Goal: Information Seeking & Learning: Learn about a topic

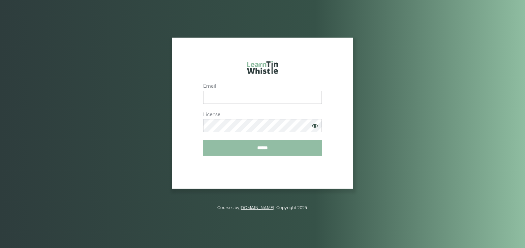
type input "**********"
click at [283, 147] on input "******" at bounding box center [262, 147] width 119 height 15
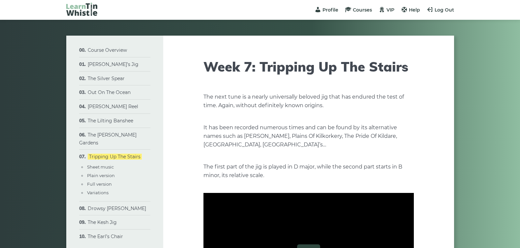
type input "****"
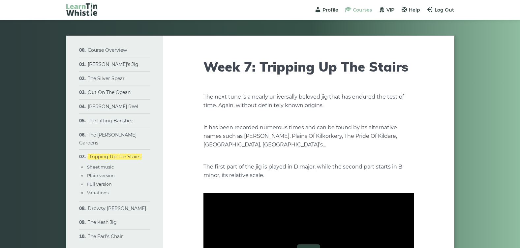
type input "****"
click at [355, 12] on span "Courses" at bounding box center [362, 10] width 19 height 6
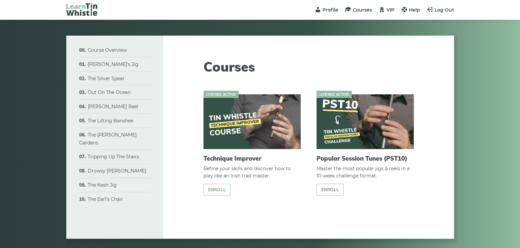
click at [222, 189] on link "Enroll" at bounding box center [216, 190] width 27 height 12
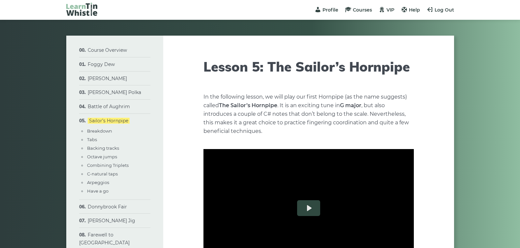
type input "****"
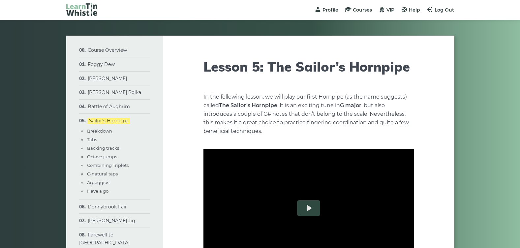
type input "****"
click at [101, 65] on link "Foggy Dew" at bounding box center [101, 64] width 27 height 6
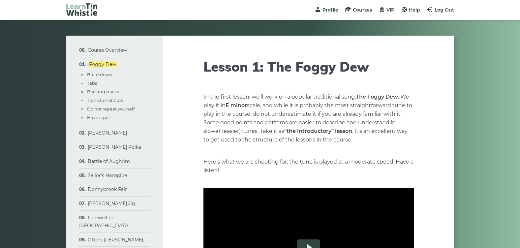
type input "****"
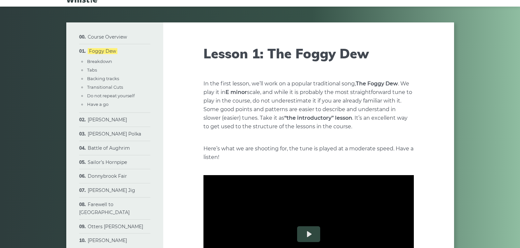
type input "****"
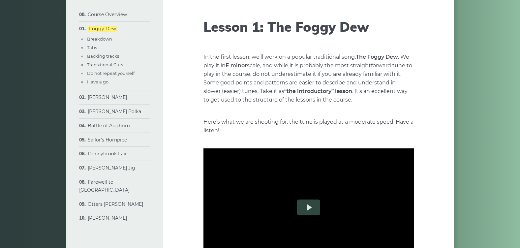
scroll to position [53, 0]
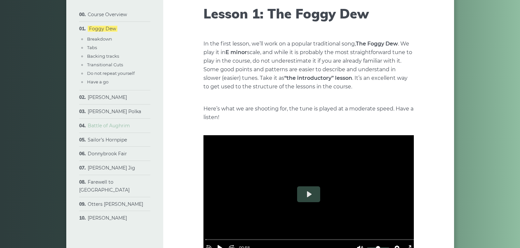
click at [104, 126] on link "Battle of Aughrim" at bounding box center [109, 126] width 42 height 6
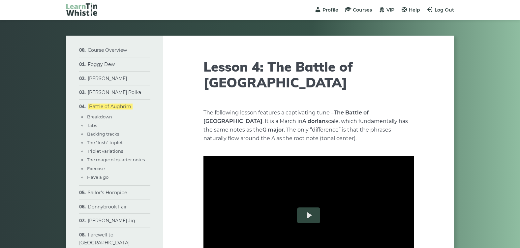
type input "****"
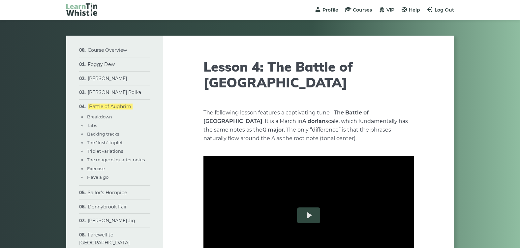
type input "****"
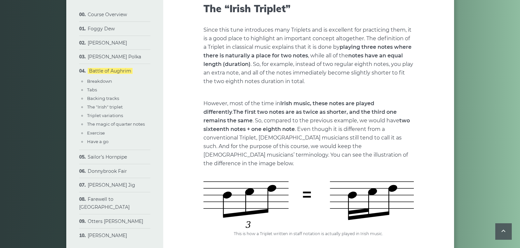
scroll to position [1064, 0]
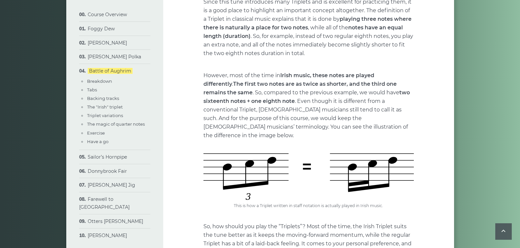
drag, startPoint x: 199, startPoint y: 130, endPoint x: 237, endPoint y: 130, distance: 38.6
click at [218, 153] on img at bounding box center [308, 176] width 210 height 46
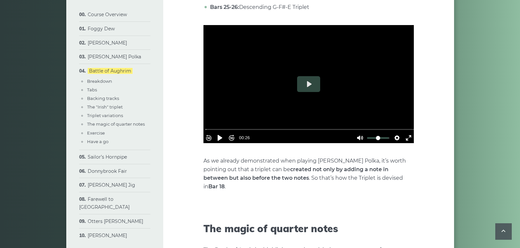
scroll to position [1661, 0]
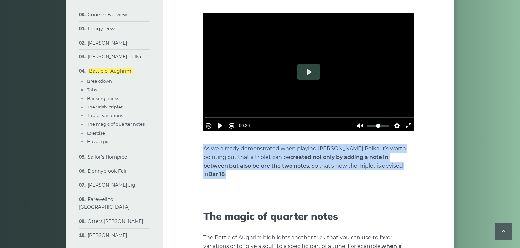
drag, startPoint x: 204, startPoint y: 125, endPoint x: 392, endPoint y: 142, distance: 188.1
click at [392, 144] on p "As we already demonstrated when playing Ryan’s Polka, it’s worth pointing out t…" at bounding box center [308, 161] width 210 height 34
copy p "As we already demonstrated when playing Ryan’s Polka, it’s worth pointing out t…"
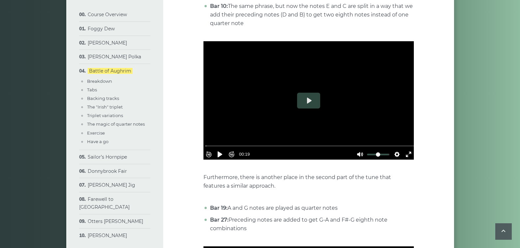
scroll to position [2004, 0]
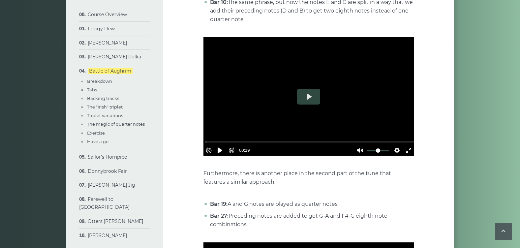
drag, startPoint x: 199, startPoint y: 141, endPoint x: 361, endPoint y: 192, distance: 170.2
copy div "Furthermore, there is another place in the second part of the tune that feature…"
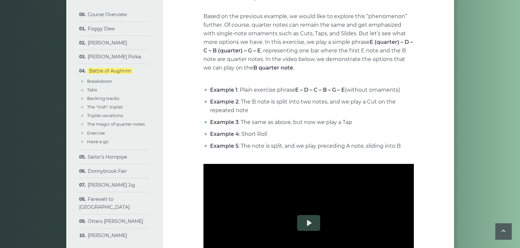
scroll to position [2350, 0]
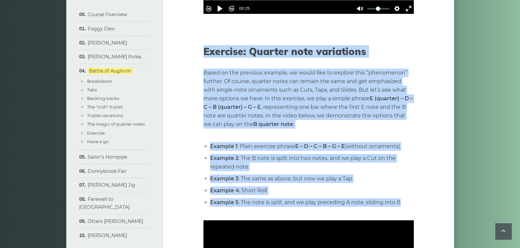
drag, startPoint x: 202, startPoint y: 15, endPoint x: 406, endPoint y: 168, distance: 255.1
copy div "Exercise: Quarter note variations Based on the previous example, we would like …"
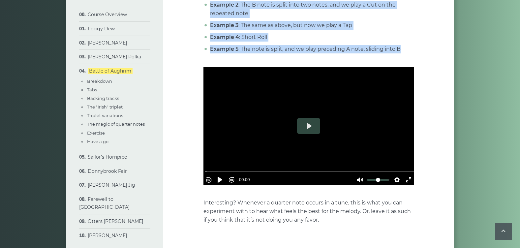
scroll to position [2580, 0]
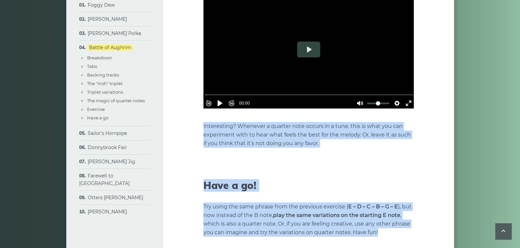
drag, startPoint x: 203, startPoint y: 90, endPoint x: 412, endPoint y: 217, distance: 243.9
copy div "Interesting? Whenever a quarter note occurs in a tune, this is what you can exp…"
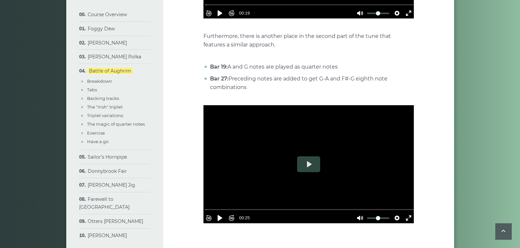
scroll to position [2064, 0]
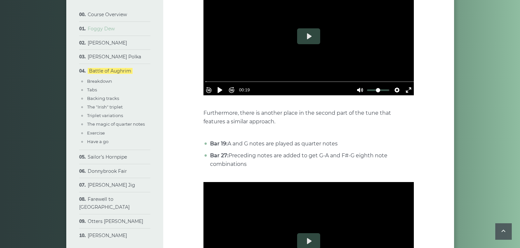
click at [109, 30] on link "Foggy Dew" at bounding box center [101, 29] width 27 height 6
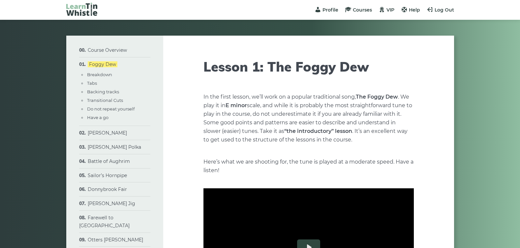
type input "****"
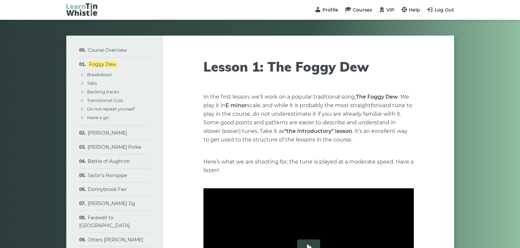
type input "****"
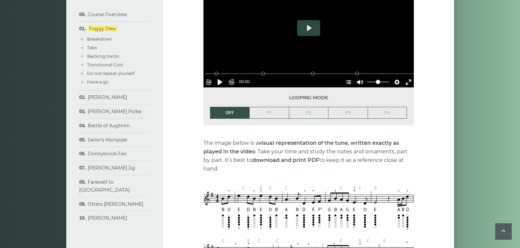
scroll to position [516, 0]
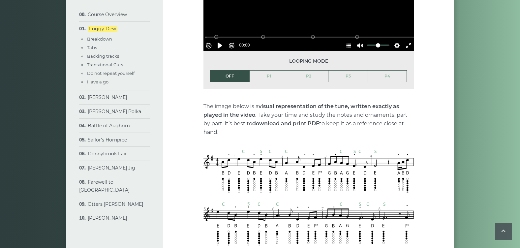
drag, startPoint x: 202, startPoint y: 105, endPoint x: 391, endPoint y: 129, distance: 190.8
copy p "The image below is a visual representation of the tune, written exactly as play…"
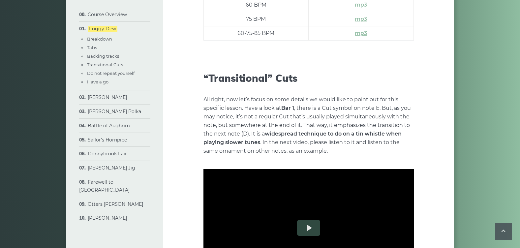
scroll to position [1065, 0]
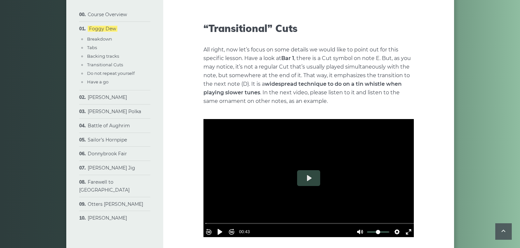
drag, startPoint x: 520, startPoint y: 126, endPoint x: 521, endPoint y: 105, distance: 21.1
click at [520, 105] on html "Profile Courses VIP Help Log Out Menu Menu Course Overview What you will learn …" at bounding box center [260, 109] width 520 height 2348
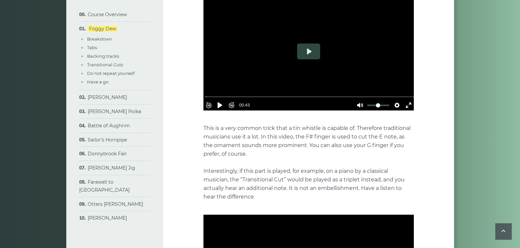
scroll to position [1195, 0]
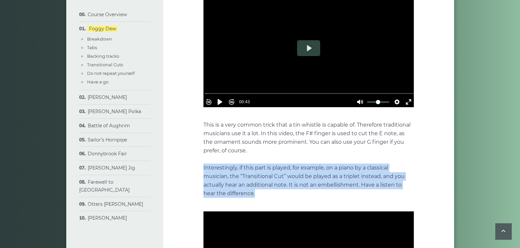
drag, startPoint x: 202, startPoint y: 166, endPoint x: 324, endPoint y: 193, distance: 124.6
copy p "Interestingly, if this part is played, for example, on a piano by a classical m…"
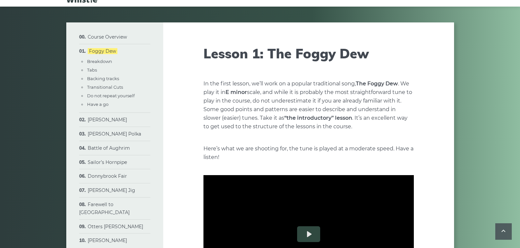
scroll to position [0, 0]
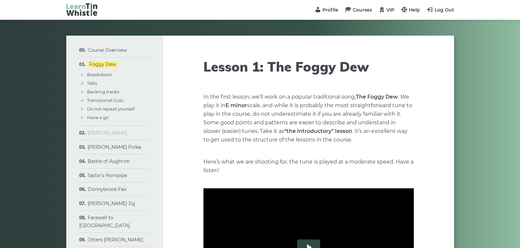
click at [115, 135] on link "[PERSON_NAME]" at bounding box center [107, 133] width 39 height 6
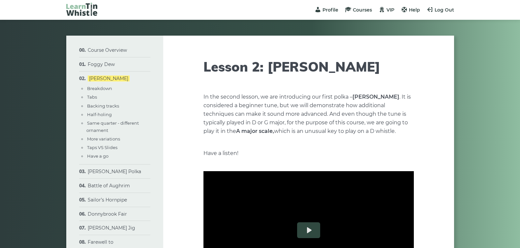
type input "****"
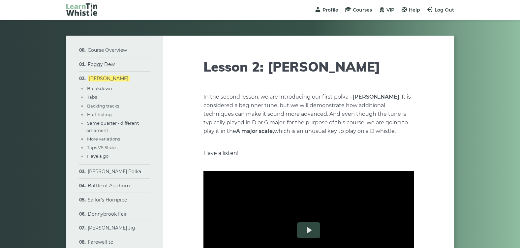
type input "****"
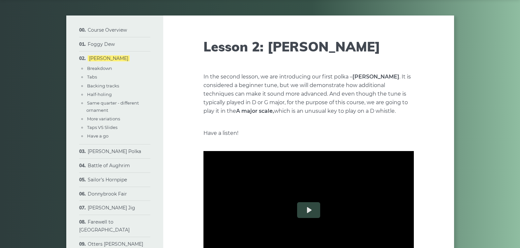
scroll to position [30, 0]
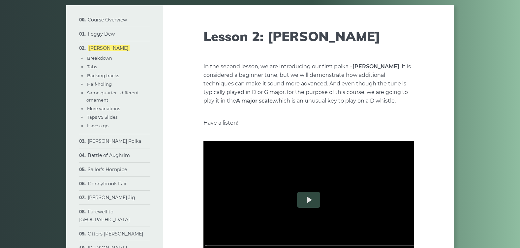
drag, startPoint x: 203, startPoint y: 63, endPoint x: 400, endPoint y: 101, distance: 200.7
click at [400, 101] on p "In the second lesson, we are introducing our first polka – [PERSON_NAME] . It i…" at bounding box center [308, 83] width 210 height 43
copy p "In the second lesson, we are introducing our first polka – [PERSON_NAME] . It i…"
drag, startPoint x: 203, startPoint y: 120, endPoint x: 240, endPoint y: 124, distance: 37.2
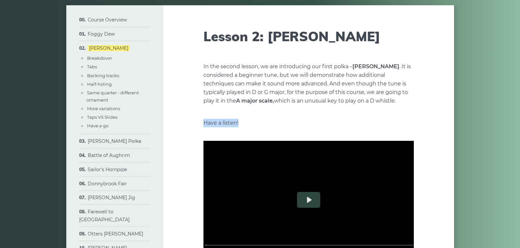
copy p "Have a listen!"
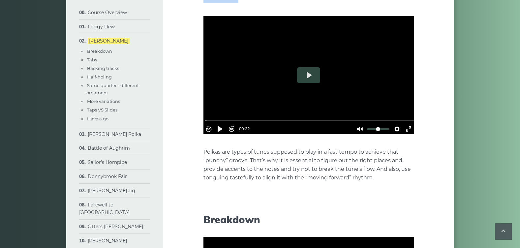
scroll to position [175, 0]
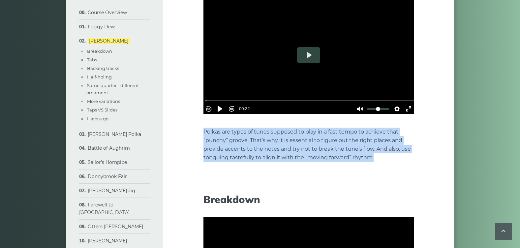
drag, startPoint x: 204, startPoint y: 132, endPoint x: 385, endPoint y: 160, distance: 183.1
click at [385, 160] on p "Polkas are types of tunes supposed to play in a fast tempo to achieve that “pun…" at bounding box center [308, 145] width 210 height 34
copy p "Polkas are types of tunes supposed to play in a fast tempo to achieve that “pun…"
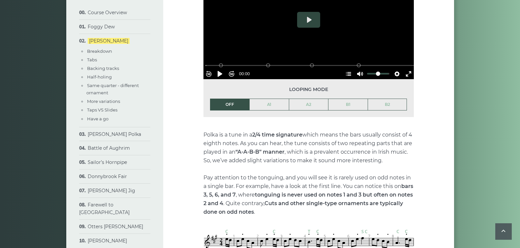
scroll to position [438, 0]
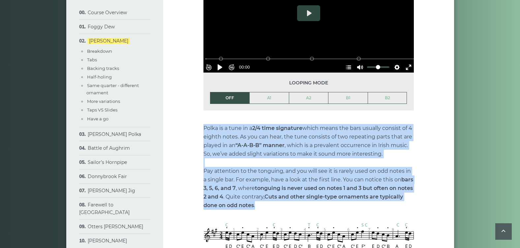
drag, startPoint x: 201, startPoint y: 125, endPoint x: 398, endPoint y: 203, distance: 211.6
copy p "Polka is a tune in a 2/4 time signature which means the bars usually consist of…"
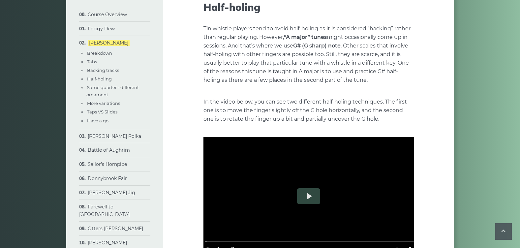
scroll to position [1023, 0]
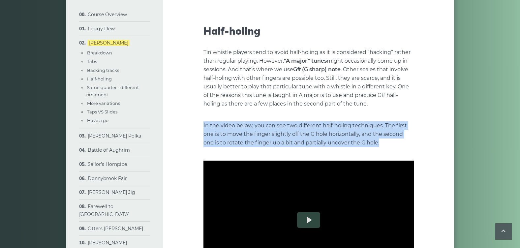
drag, startPoint x: 203, startPoint y: 123, endPoint x: 392, endPoint y: 142, distance: 189.6
click at [392, 142] on p "In the video below, you can see two different half-holing techniques. The first…" at bounding box center [308, 134] width 210 height 26
copy p "In the video below, you can see two different half-holing techniques. The first…"
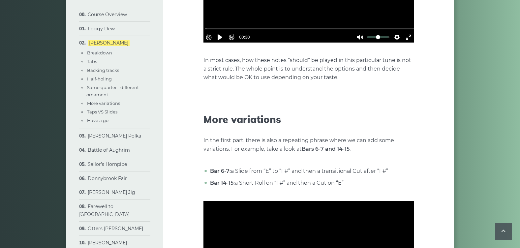
scroll to position [1559, 0]
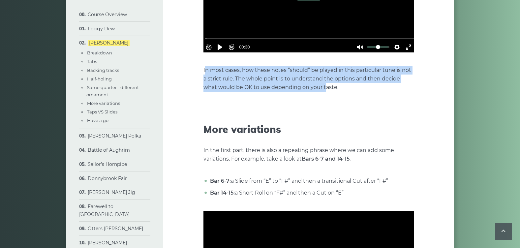
drag, startPoint x: 205, startPoint y: 73, endPoint x: 325, endPoint y: 84, distance: 120.2
click at [325, 84] on p "In most cases, how these notes “should” be played in this particular tune is no…" at bounding box center [308, 79] width 210 height 26
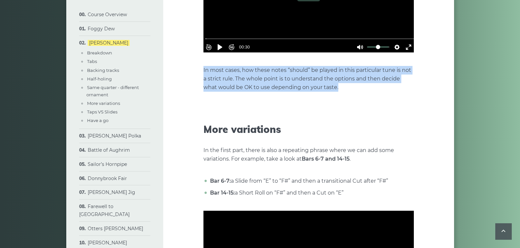
drag, startPoint x: 203, startPoint y: 70, endPoint x: 352, endPoint y: 90, distance: 150.1
click at [352, 90] on p "In most cases, how these notes “should” be played in this particular tune is no…" at bounding box center [308, 79] width 210 height 26
copy p "In most cases, how these notes “should” be played in this particular tune is no…"
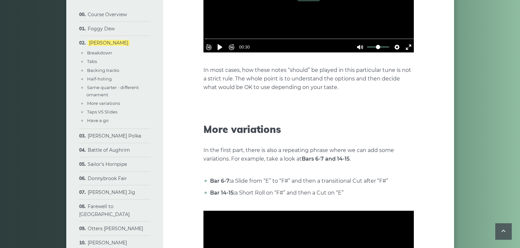
drag, startPoint x: 204, startPoint y: 127, endPoint x: 394, endPoint y: 193, distance: 200.2
copy div "More variations In the first part, there is also a repeating phrase where we ca…"
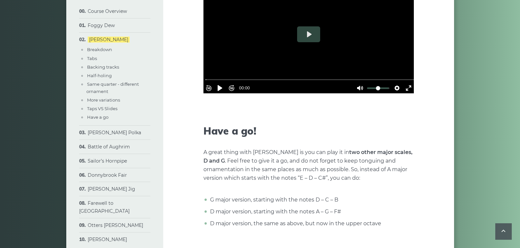
scroll to position [2128, 0]
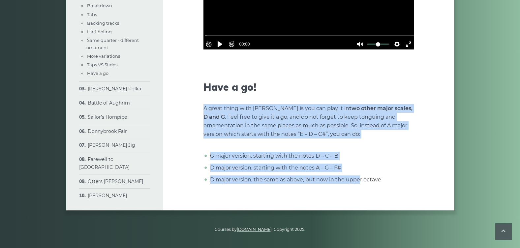
drag, startPoint x: 204, startPoint y: 107, endPoint x: 359, endPoint y: 174, distance: 168.2
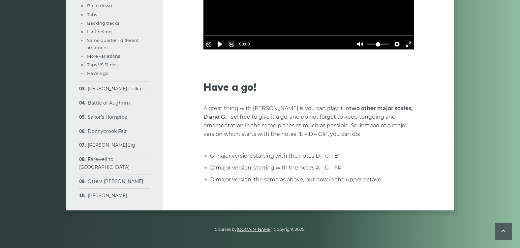
drag, startPoint x: 359, startPoint y: 174, endPoint x: 379, endPoint y: 87, distance: 89.0
click at [379, 87] on h2 "Have a go!" at bounding box center [308, 87] width 210 height 12
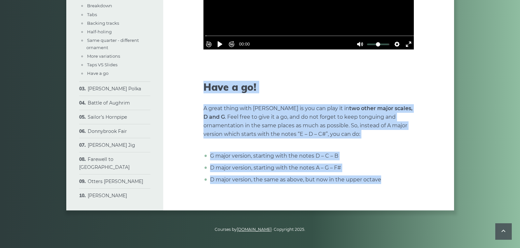
drag, startPoint x: 204, startPoint y: 85, endPoint x: 382, endPoint y: 179, distance: 201.5
copy div "Have a go! A great thing with Peggy Lettermore is you can play it in two other …"
click at [115, 92] on link "John Ryan’s Polka" at bounding box center [114, 89] width 53 height 6
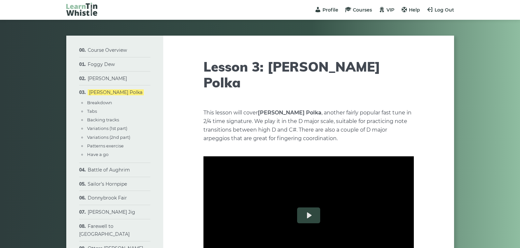
type input "****"
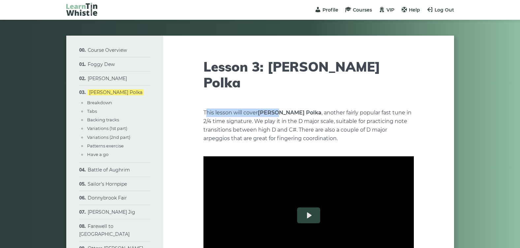
drag, startPoint x: 205, startPoint y: 97, endPoint x: 277, endPoint y: 97, distance: 71.9
click at [277, 108] on p "This lesson will cover [PERSON_NAME] Polka , another fairly popular fast tune i…" at bounding box center [308, 125] width 210 height 34
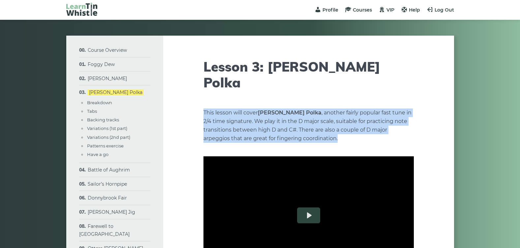
drag, startPoint x: 203, startPoint y: 94, endPoint x: 344, endPoint y: 121, distance: 143.1
click at [344, 121] on p "This lesson will cover [PERSON_NAME] Polka , another fairly popular fast tune i…" at bounding box center [308, 125] width 210 height 34
copy p "This lesson will cover [PERSON_NAME] Polka , another fairly popular fast tune i…"
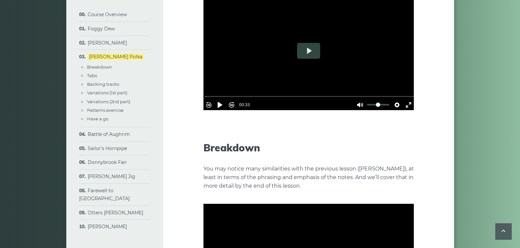
scroll to position [194, 0]
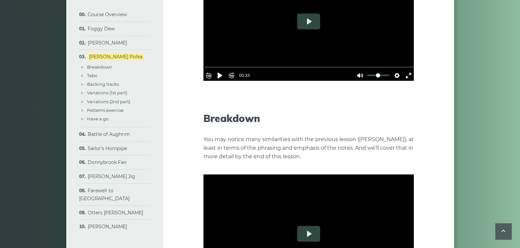
drag, startPoint x: 203, startPoint y: 122, endPoint x: 353, endPoint y: 140, distance: 151.5
copy p "You may notice many similarities with the previous lesson ([PERSON_NAME]), at l…"
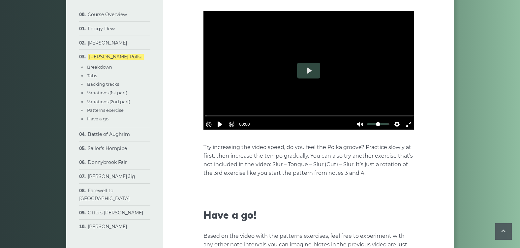
scroll to position [1784, 0]
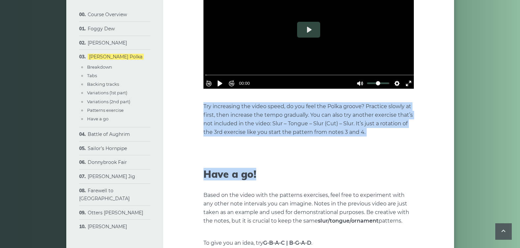
drag, startPoint x: 202, startPoint y: 91, endPoint x: 364, endPoint y: 135, distance: 167.9
drag, startPoint x: 204, startPoint y: 91, endPoint x: 370, endPoint y: 120, distance: 168.8
click at [370, 120] on p "Try increasing the video speed, do you feel the Polka groove? Practice slowly a…" at bounding box center [308, 119] width 210 height 34
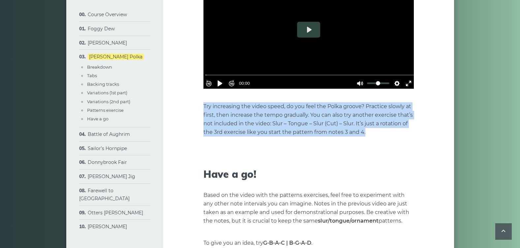
copy p "Try increasing the video speed, do you feel the Polka groove? Practice slowly a…"
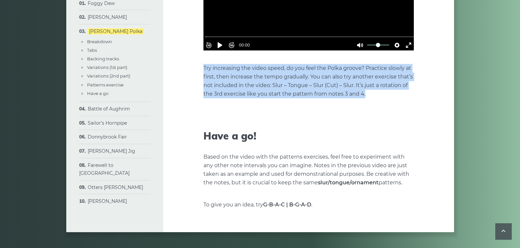
scroll to position [1828, 0]
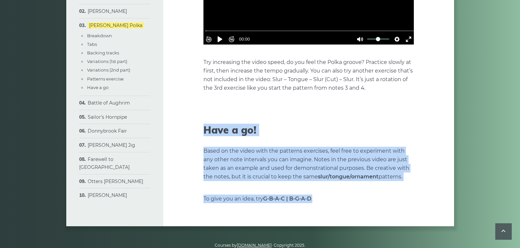
drag, startPoint x: 202, startPoint y: 114, endPoint x: 327, endPoint y: 178, distance: 141.1
copy div "Have a go! Based on the video with the patterns exercises, feel free to experim…"
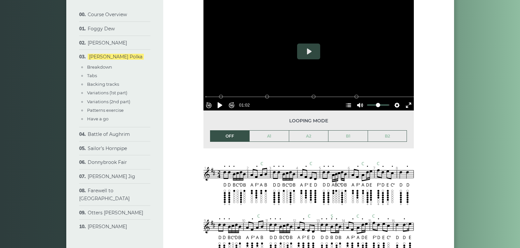
scroll to position [526, 0]
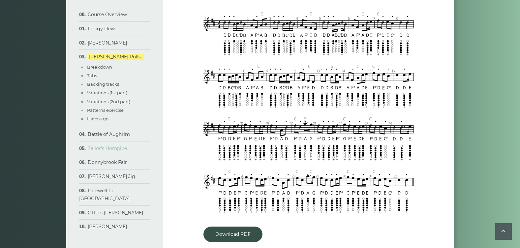
click at [113, 150] on link "Sailor’s Hornpipe" at bounding box center [107, 148] width 39 height 6
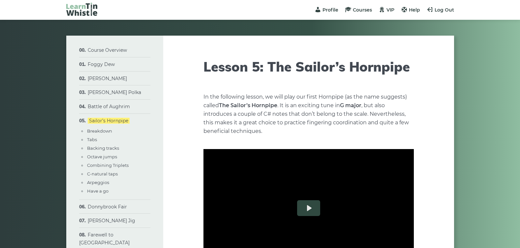
type input "****"
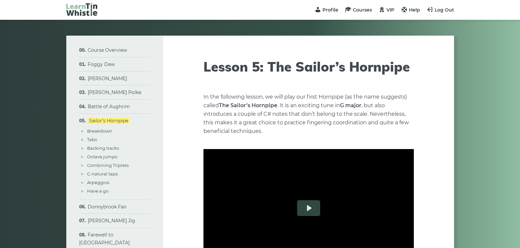
type input "****"
click at [115, 80] on link "[PERSON_NAME]" at bounding box center [107, 79] width 39 height 6
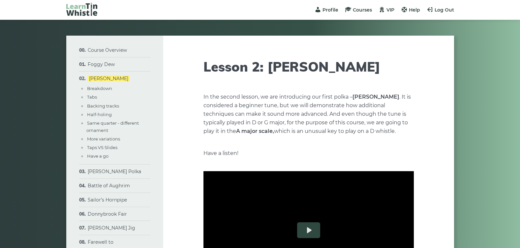
type input "****"
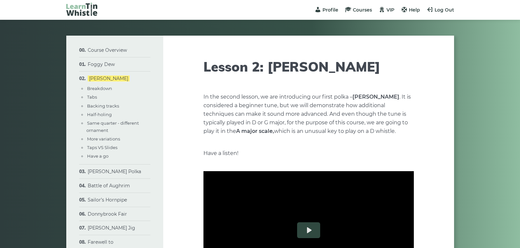
type input "****"
click at [111, 147] on link "Taps VS Slides" at bounding box center [102, 147] width 30 height 5
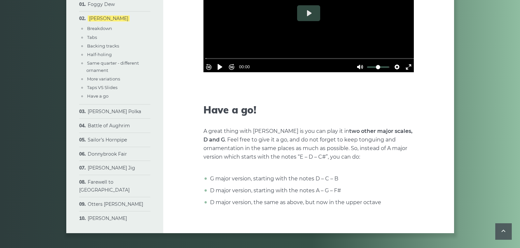
scroll to position [2128, 0]
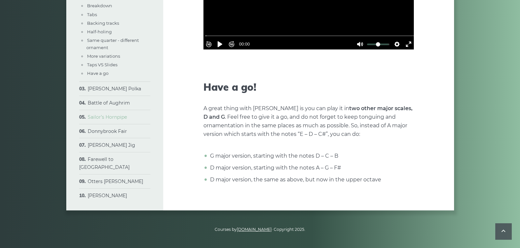
click at [116, 120] on link "Sailor’s Hornpipe" at bounding box center [107, 117] width 39 height 6
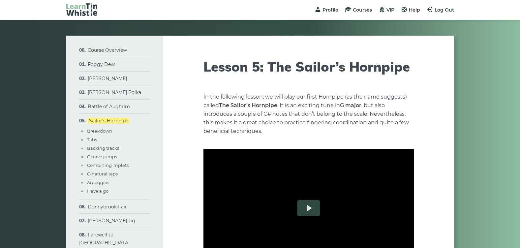
type input "****"
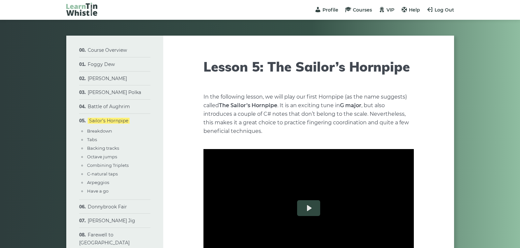
type input "****"
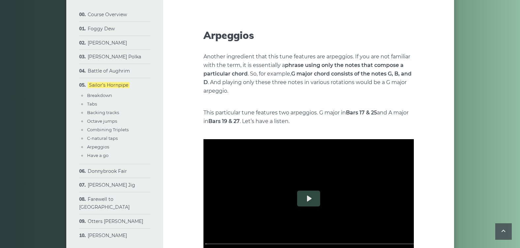
scroll to position [2141, 0]
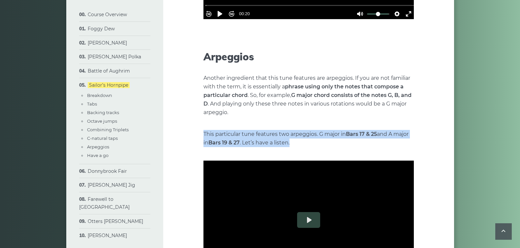
drag, startPoint x: 205, startPoint y: 133, endPoint x: 305, endPoint y: 147, distance: 100.9
click at [305, 147] on p "This particular tune features two arpeggios. G major in Bars 17 & 25 and A majo…" at bounding box center [308, 138] width 210 height 17
copy p "This particular tune features two arpeggios. G major in Bars 17 & 25 and A majo…"
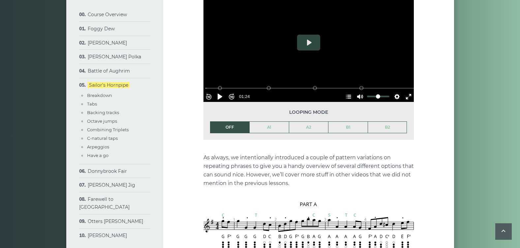
scroll to position [494, 0]
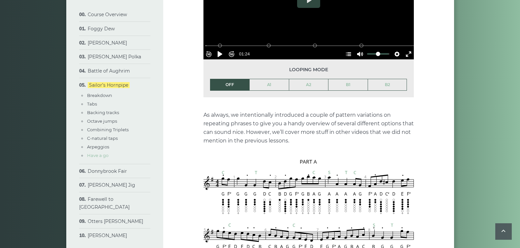
click at [97, 156] on link "Have a go" at bounding box center [97, 155] width 21 height 5
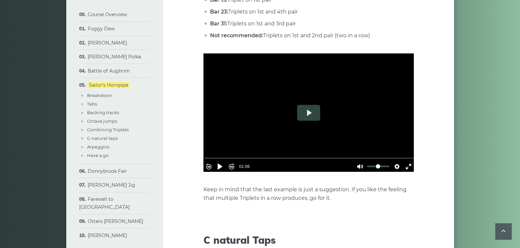
scroll to position [0, 0]
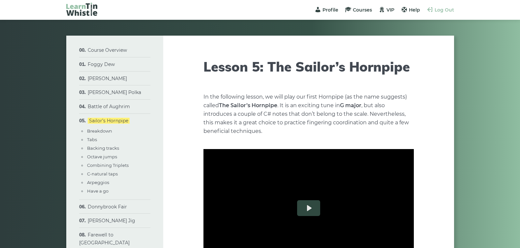
click at [438, 12] on span "Log Out" at bounding box center [444, 10] width 19 height 6
